Goal: Task Accomplishment & Management: Manage account settings

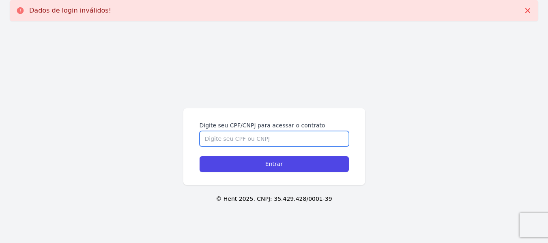
click at [255, 138] on input "Digite seu CPF/CNPJ para acessar o contrato" at bounding box center [274, 138] width 149 height 15
type input "02866696093"
click at [200, 156] on input "Entrar" at bounding box center [274, 164] width 149 height 16
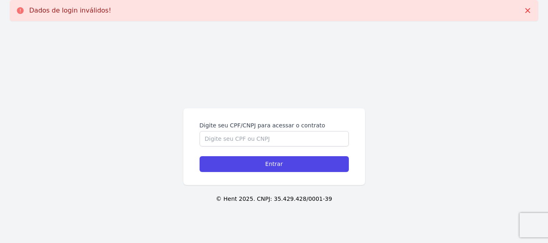
click at [259, 129] on div "Digite seu CPF/CNPJ para acessar o contrato" at bounding box center [274, 133] width 149 height 25
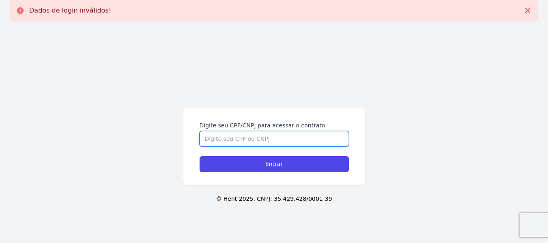
click at [250, 135] on input "Digite seu CPF/CNPJ para acessar o contrato" at bounding box center [274, 138] width 149 height 15
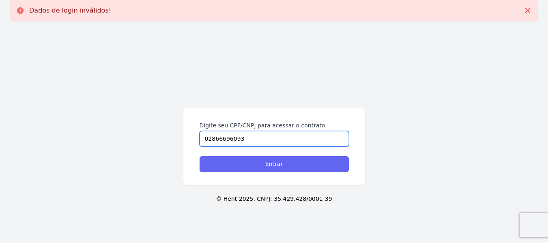
type input "02866696093"
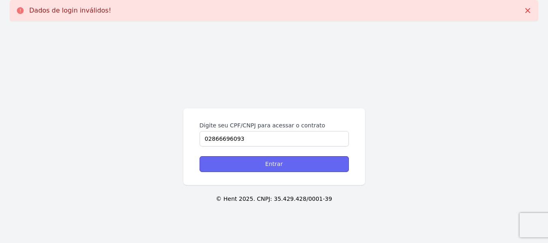
drag, startPoint x: 300, startPoint y: 159, endPoint x: 292, endPoint y: 166, distance: 10.6
click at [299, 160] on input "Entrar" at bounding box center [274, 164] width 149 height 16
click at [279, 165] on input "Entrar" at bounding box center [274, 164] width 149 height 16
click at [278, 165] on input "Entrar" at bounding box center [274, 164] width 149 height 16
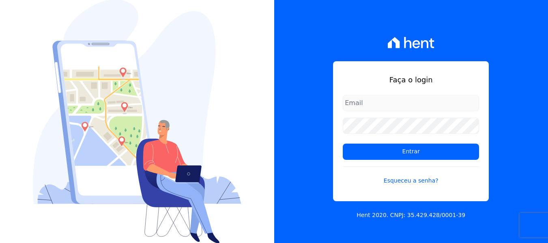
drag, startPoint x: 378, startPoint y: 110, endPoint x: 381, endPoint y: 114, distance: 5.1
click at [378, 110] on input "email" at bounding box center [411, 103] width 136 height 16
drag, startPoint x: 421, startPoint y: 194, endPoint x: 424, endPoint y: 202, distance: 7.7
click at [423, 199] on div "Faça o login Entrar Esqueceu a senha?" at bounding box center [411, 131] width 156 height 140
click at [432, 223] on div "Faça o login Entrar Esqueceu a senha? Hent 2020. CNPJ: 35.429.428/0001-39" at bounding box center [411, 121] width 274 height 243
